Goal: Task Accomplishment & Management: Manage account settings

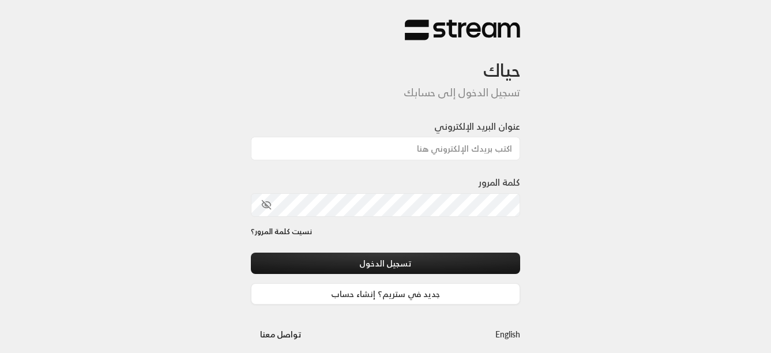
type input "[EMAIL_ADDRESS][DOMAIN_NAME]"
click at [628, 232] on div "حياك تسجيل الدخول إلى حسابك عنوان البريد الإلكتروني [EMAIL_ADDRESS][DOMAIN_NAME…" at bounding box center [385, 182] width 771 height 364
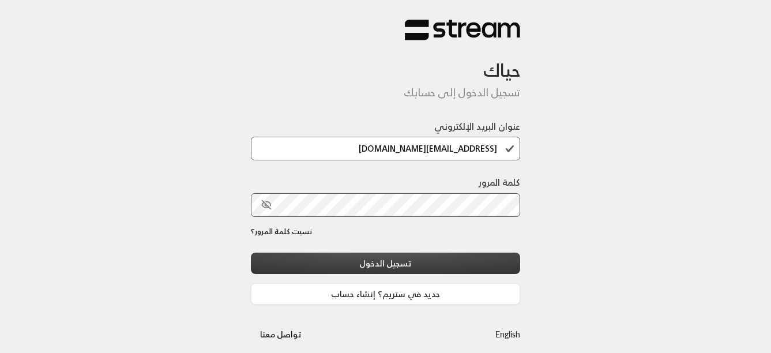
click at [391, 257] on button "تسجيل الدخول" at bounding box center [386, 262] width 270 height 21
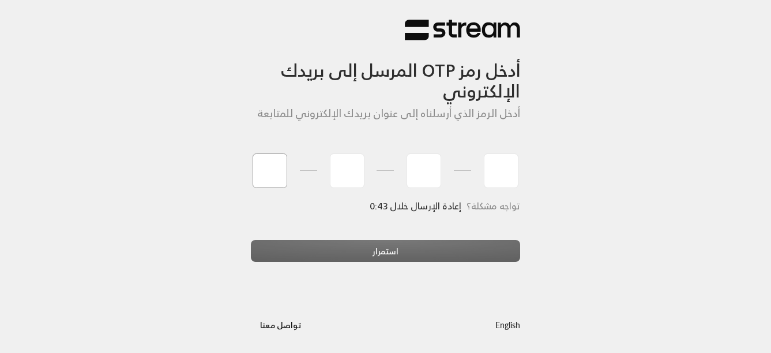
type input "7"
type input "4"
type input "5"
type input "9"
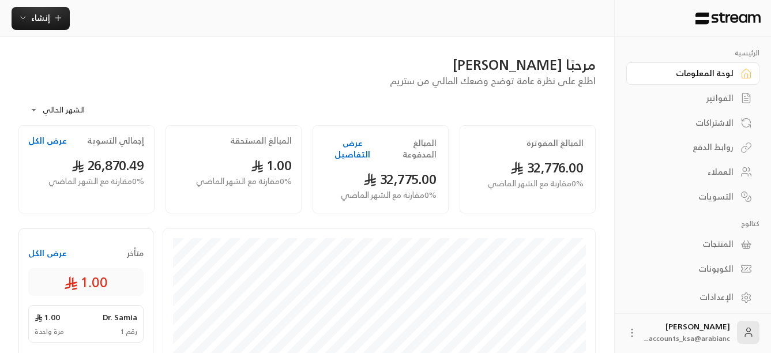
click at [719, 167] on div "العملاء" at bounding box center [686, 172] width 93 height 12
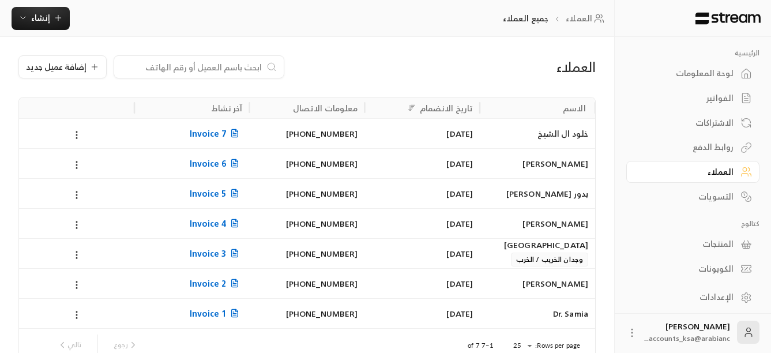
drag, startPoint x: 325, startPoint y: 62, endPoint x: 315, endPoint y: 71, distance: 12.6
click at [315, 71] on div "إضافة عميل جديد" at bounding box center [208, 66] width 381 height 23
